Goal: Check status

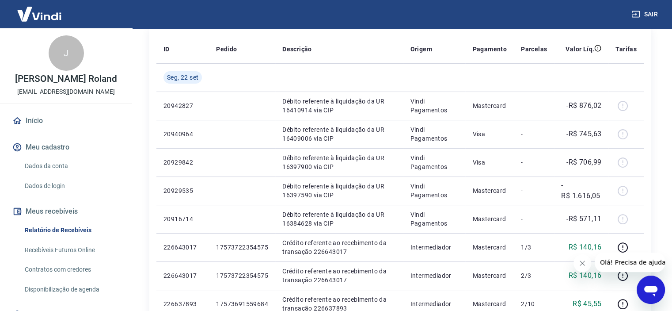
scroll to position [133, 0]
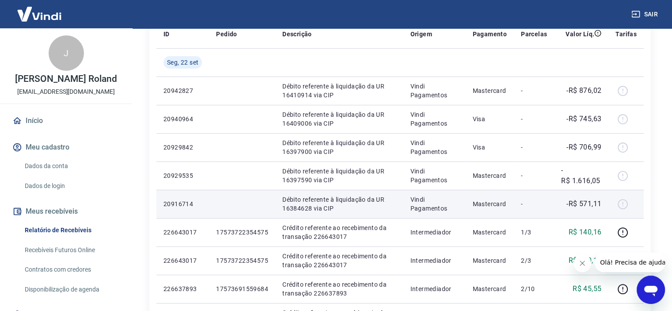
click at [621, 201] on div at bounding box center [626, 204] width 21 height 14
click at [622, 209] on div at bounding box center [626, 204] width 21 height 14
click at [510, 198] on td "Mastercard" at bounding box center [489, 204] width 49 height 28
